Goal: Task Accomplishment & Management: Manage account settings

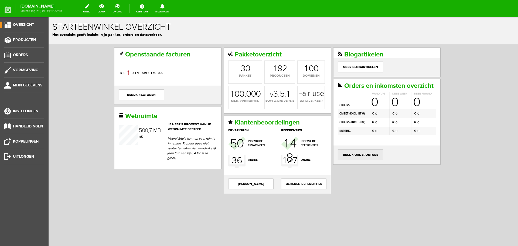
click at [361, 153] on link "bekijk orderdetails" at bounding box center [360, 154] width 45 height 11
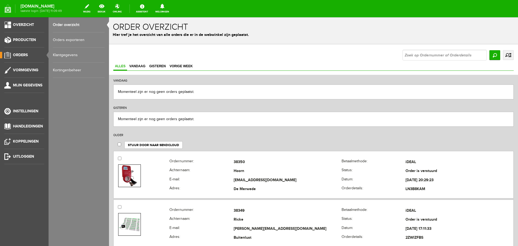
click at [503, 53] on link "uitgebreid zoeken" at bounding box center [508, 55] width 11 height 10
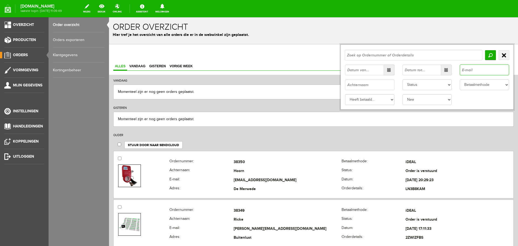
paste input "[EMAIL_ADDRESS][DOMAIN_NAME]"
type input "[EMAIL_ADDRESS][DOMAIN_NAME]"
click at [487, 53] on input "Zoeken" at bounding box center [490, 55] width 11 height 10
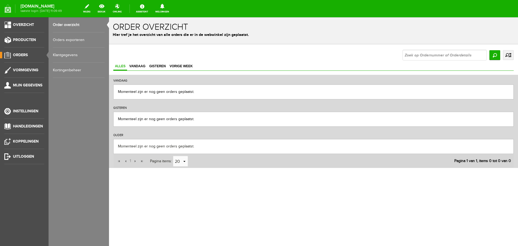
click at [508, 54] on link "uitgebreid zoeken" at bounding box center [508, 55] width 11 height 10
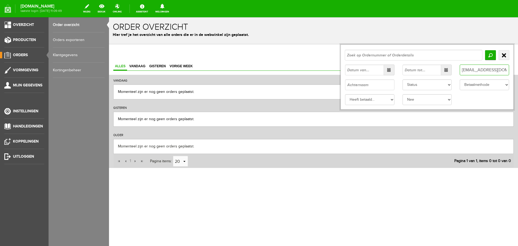
drag, startPoint x: 506, startPoint y: 69, endPoint x: 444, endPoint y: 70, distance: 61.8
click at [444, 70] on div "[EMAIL_ADDRESS][DOMAIN_NAME]" at bounding box center [427, 70] width 172 height 11
click at [355, 86] on input "text" at bounding box center [369, 84] width 49 height 11
paste input "Valks"
type input "Valks"
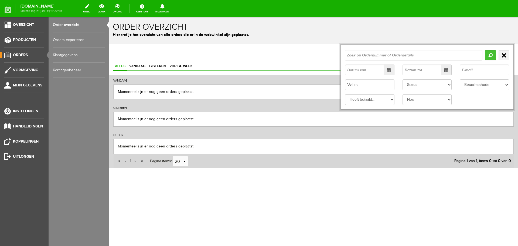
click at [491, 55] on input "Zoeken" at bounding box center [490, 55] width 11 height 10
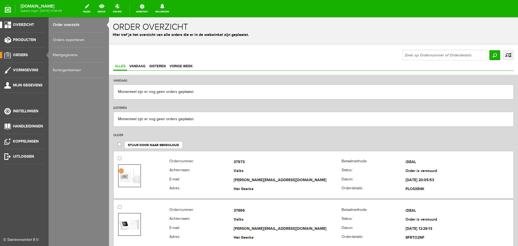
click at [8, 23] on link "Overzicht" at bounding box center [22, 25] width 44 height 6
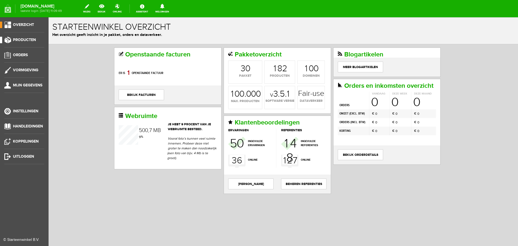
click at [23, 39] on span "Producten" at bounding box center [24, 40] width 23 height 5
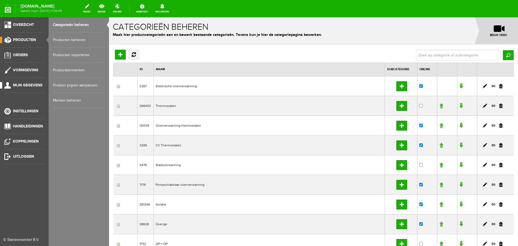
click at [21, 84] on span "Mijn gegevens" at bounding box center [27, 85] width 29 height 5
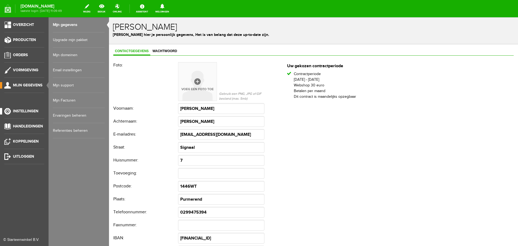
click at [20, 108] on link "Instellingen" at bounding box center [22, 111] width 44 height 6
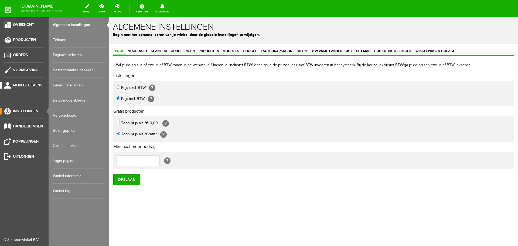
click at [29, 83] on span "Mijn gegevens" at bounding box center [27, 85] width 29 height 5
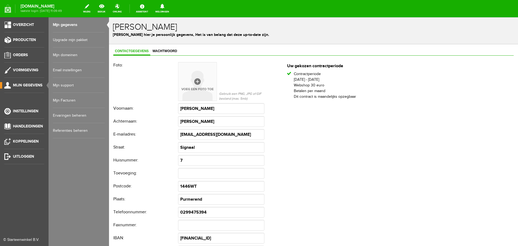
click at [64, 40] on link "Upgrade mijn pakket" at bounding box center [79, 39] width 52 height 15
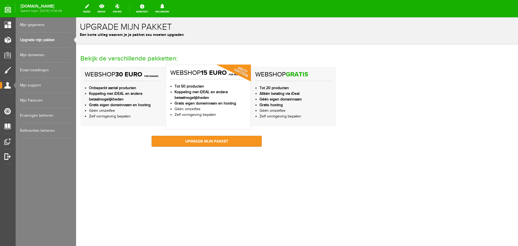
click at [285, 103] on li "Gratis hosting" at bounding box center [296, 105] width 72 height 6
click at [283, 98] on strong "Géén eigen domeinnaam" at bounding box center [281, 99] width 42 height 4
click at [293, 89] on li "Tot 20 producten" at bounding box center [296, 88] width 72 height 6
click at [292, 89] on li "Tot 20 producten" at bounding box center [296, 88] width 72 height 6
click at [291, 73] on strong "Gratis" at bounding box center [297, 74] width 22 height 8
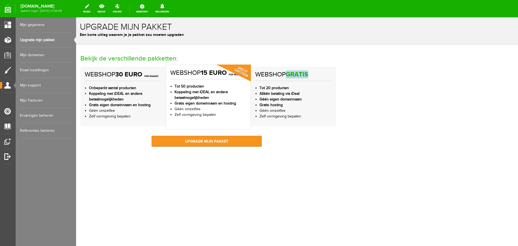
drag, startPoint x: 291, startPoint y: 73, endPoint x: 251, endPoint y: 76, distance: 40.3
click at [291, 73] on strong "Gratis" at bounding box center [297, 74] width 22 height 8
click at [179, 76] on h6 "webshop 15 euro per maand" at bounding box center [208, 74] width 76 height 10
click at [139, 74] on strong "30 euro per maand" at bounding box center [136, 74] width 43 height 8
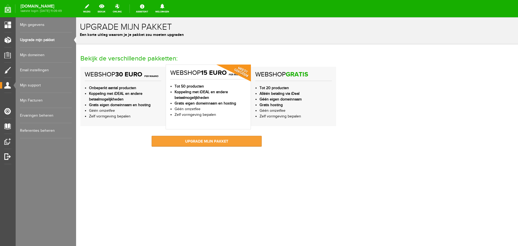
click at [204, 139] on link "upgrade mijn pakket" at bounding box center [207, 141] width 110 height 11
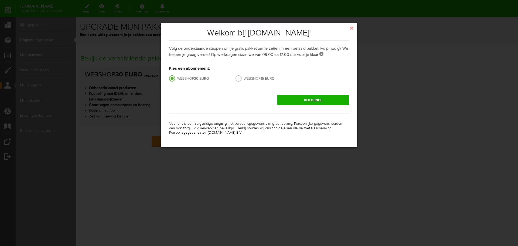
click at [238, 77] on link at bounding box center [237, 78] width 6 height 6
click at [307, 99] on link "volgende" at bounding box center [317, 100] width 76 height 11
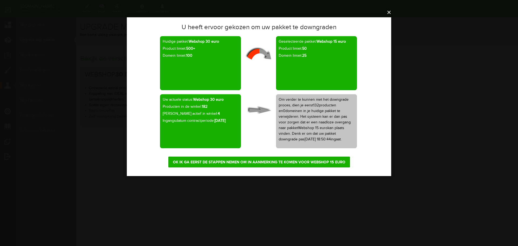
click at [389, 12] on button "×" at bounding box center [261, 12] width 265 height 12
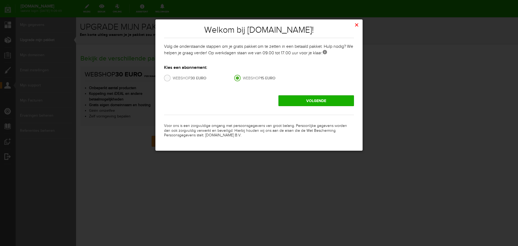
click at [358, 25] on button "×" at bounding box center [357, 25] width 12 height 12
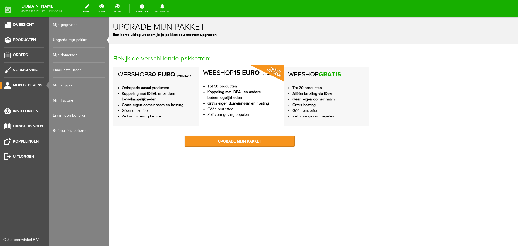
click at [72, 24] on link "Mijn gegevens" at bounding box center [79, 24] width 52 height 15
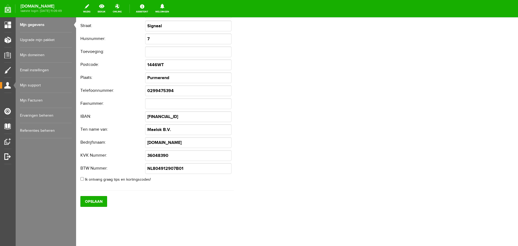
scroll to position [126, 0]
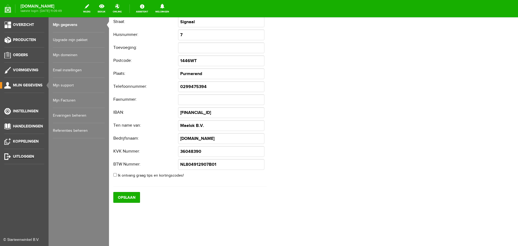
drag, startPoint x: 23, startPoint y: 155, endPoint x: 275, endPoint y: 17, distance: 286.7
click at [23, 155] on span "Uitloggen" at bounding box center [23, 156] width 21 height 5
